Goal: Task Accomplishment & Management: Manage account settings

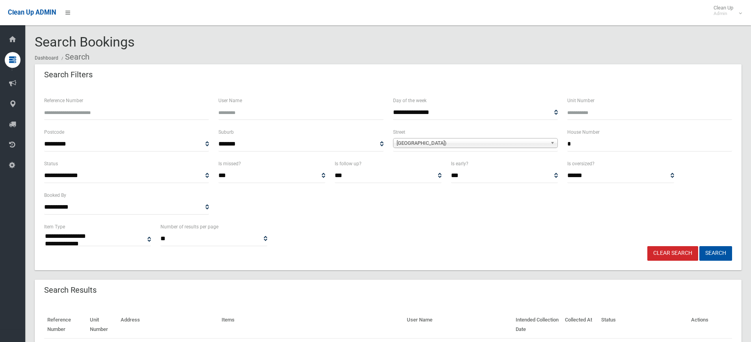
select select
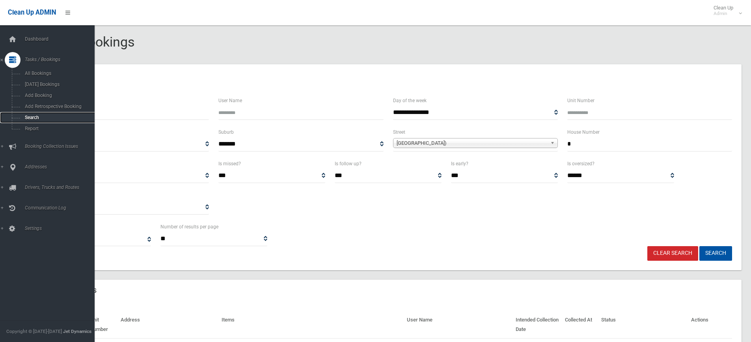
click at [32, 117] on span "Search" at bounding box center [57, 118] width 71 height 6
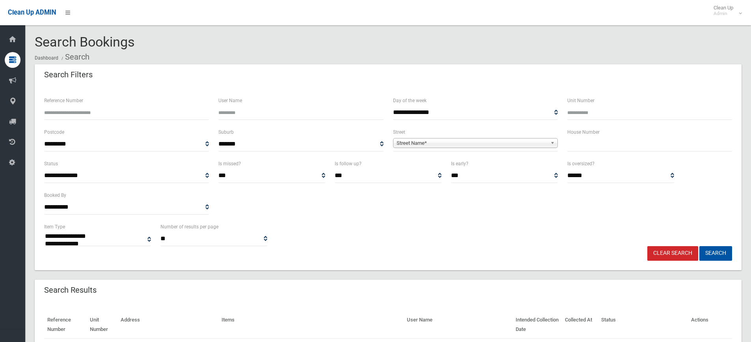
select select
click at [86, 115] on input "Reference Number" at bounding box center [126, 112] width 165 height 15
click at [575, 142] on input "text" at bounding box center [649, 144] width 165 height 15
type input "***"
click at [495, 143] on span "Street Name*" at bounding box center [471, 142] width 151 height 9
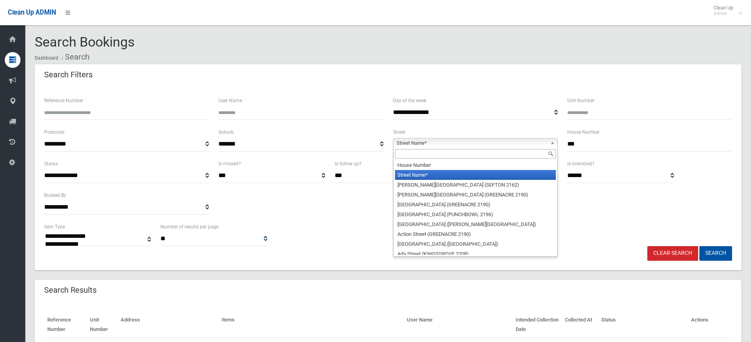
click at [460, 157] on input "text" at bounding box center [475, 153] width 161 height 9
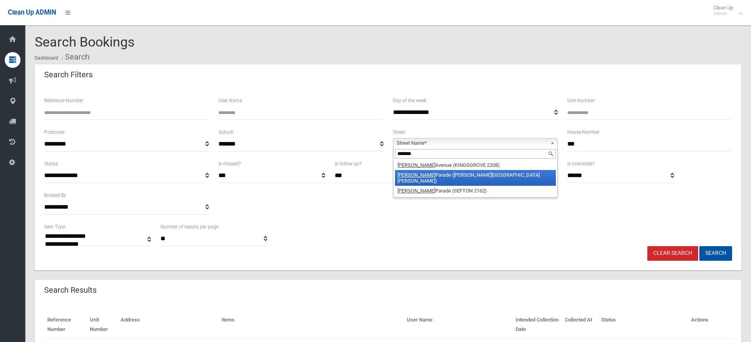
type input "*******"
click at [458, 171] on li "Proctor Parade (CHESTER HILL 2162)" at bounding box center [475, 178] width 161 height 16
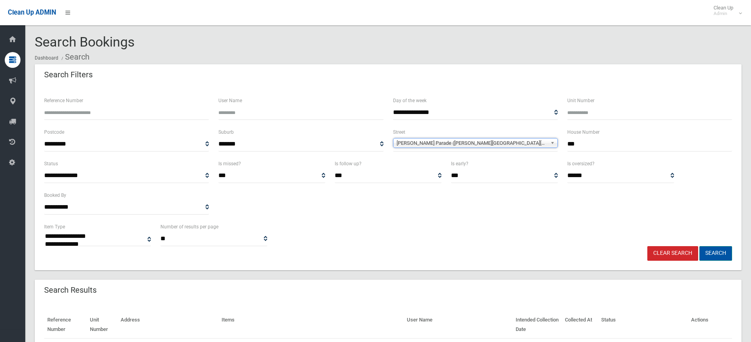
click at [719, 252] on button "Search" at bounding box center [715, 253] width 33 height 15
select select
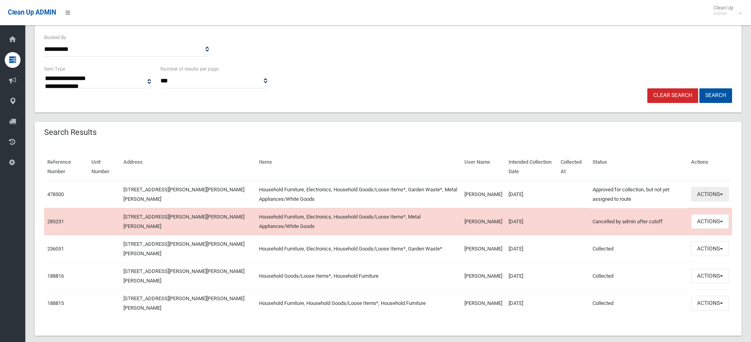
click at [701, 194] on button "Actions" at bounding box center [710, 194] width 38 height 15
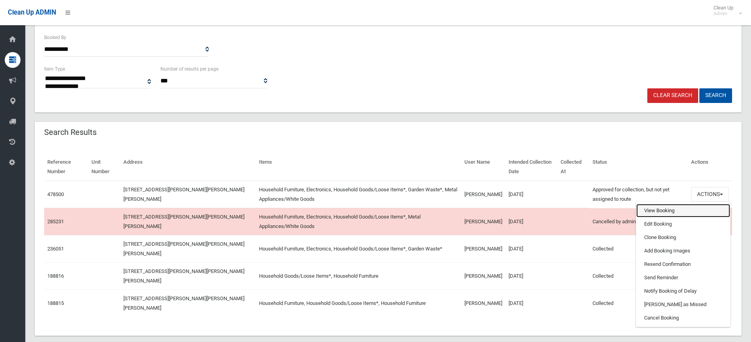
click at [668, 213] on link "View Booking" at bounding box center [683, 210] width 94 height 13
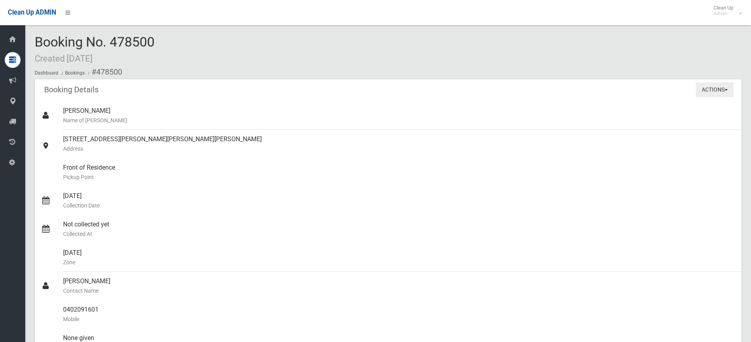
click at [713, 87] on button "Actions" at bounding box center [715, 89] width 38 height 15
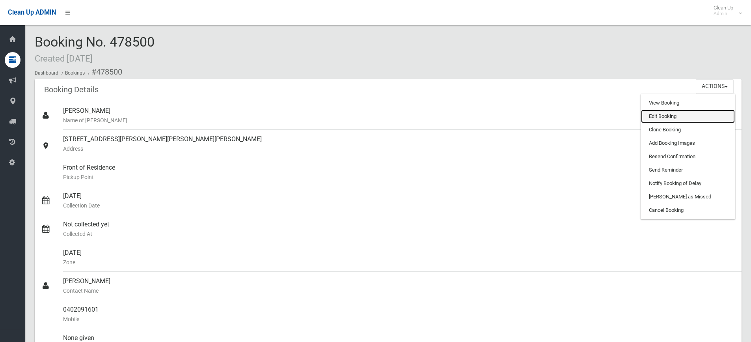
click at [670, 118] on link "Edit Booking" at bounding box center [688, 116] width 94 height 13
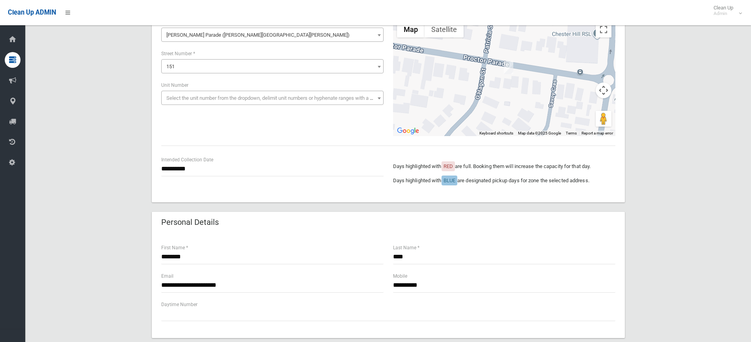
scroll to position [79, 0]
click at [173, 167] on input "**********" at bounding box center [272, 168] width 222 height 15
click at [227, 56] on th "»" at bounding box center [228, 55] width 10 height 13
click at [186, 95] on td "9" at bounding box center [187, 95] width 10 height 13
type input "**********"
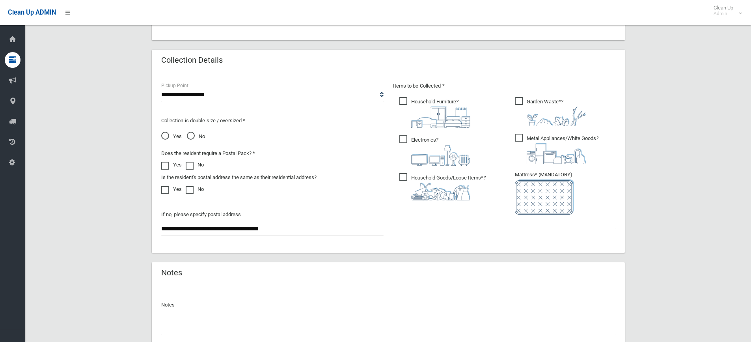
scroll to position [434, 0]
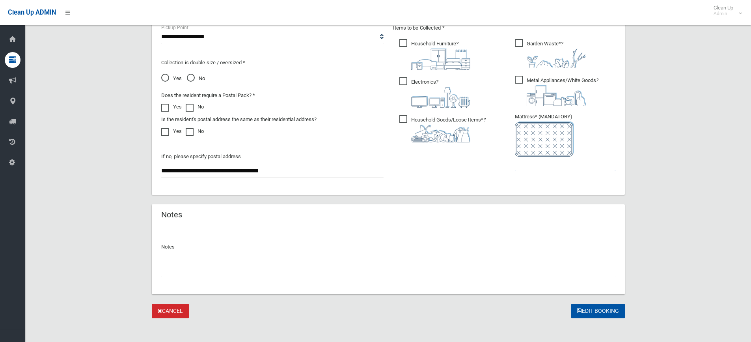
click at [553, 167] on input "text" at bounding box center [565, 163] width 100 height 15
type input "*"
click at [198, 271] on input "text" at bounding box center [388, 269] width 454 height 15
click at [271, 270] on input "**********" at bounding box center [388, 269] width 454 height 15
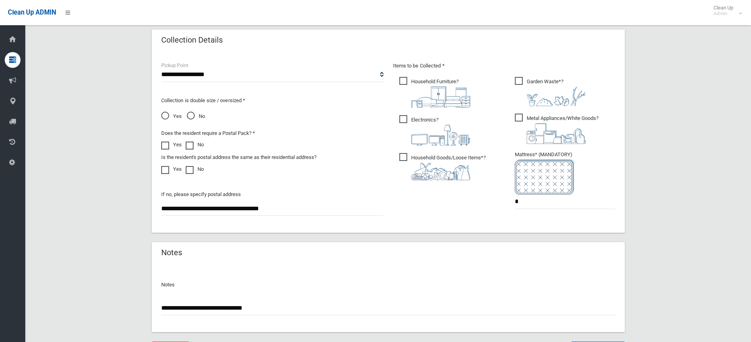
scroll to position [438, 0]
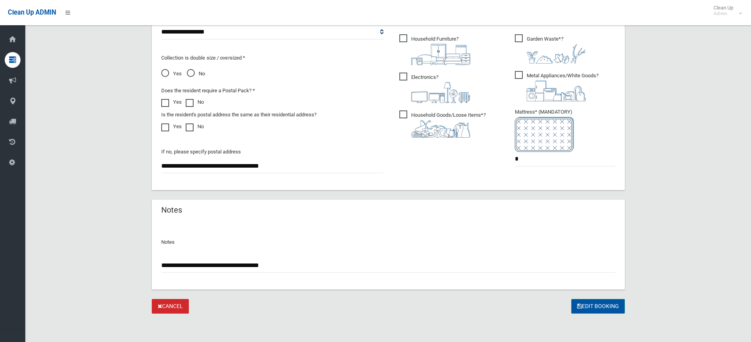
type input "**********"
click at [586, 305] on button "Edit Booking" at bounding box center [598, 306] width 54 height 15
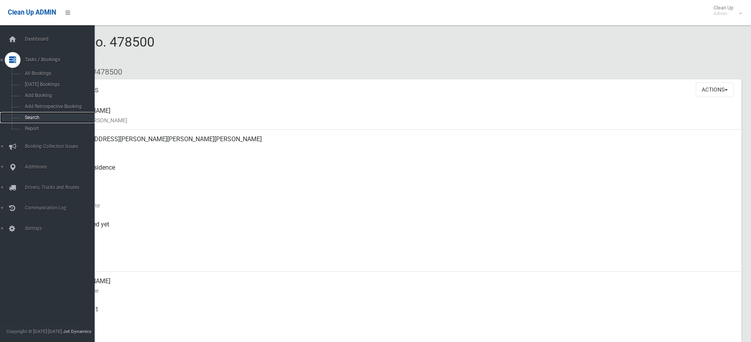
drag, startPoint x: 31, startPoint y: 117, endPoint x: 2, endPoint y: 120, distance: 28.9
click at [31, 117] on span "Search" at bounding box center [57, 118] width 71 height 6
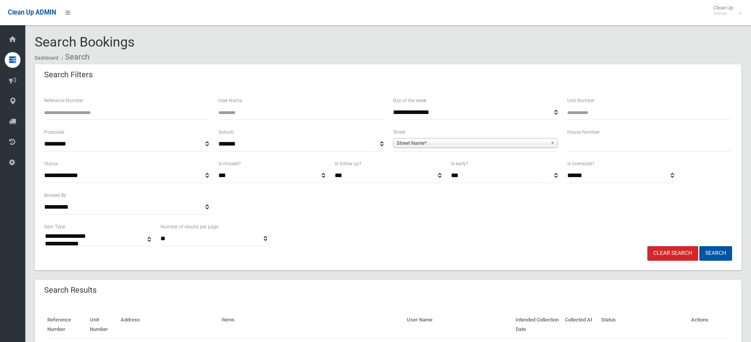
select select
